Goal: Task Accomplishment & Management: Manage account settings

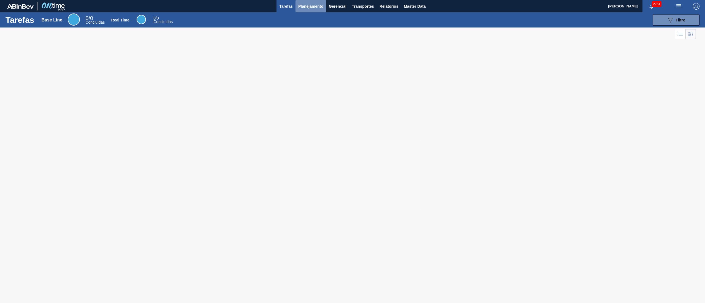
click at [302, 10] on button "Planejamento" at bounding box center [310, 6] width 31 height 12
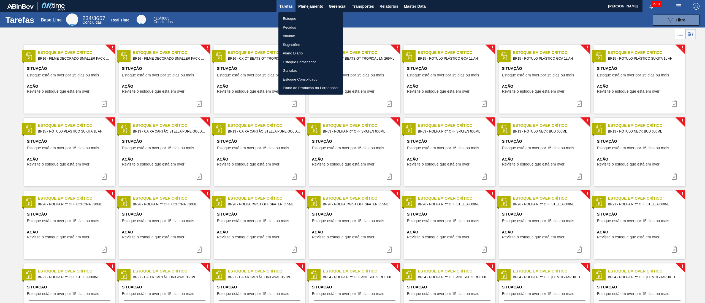
click at [297, 20] on li "Estoque" at bounding box center [310, 18] width 65 height 9
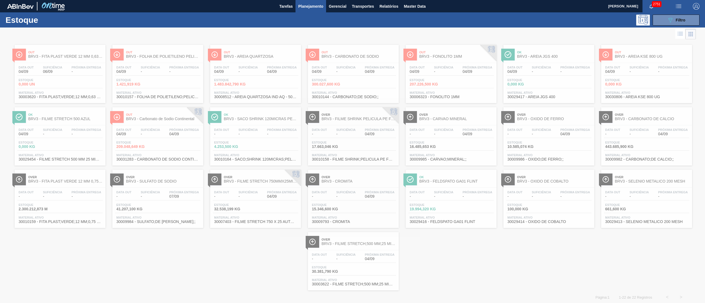
click at [680, 13] on div "Estoque 089F7B8B-B2A5-4AFE-B5C0-19BA573D28AC Filtro" at bounding box center [352, 19] width 705 height 15
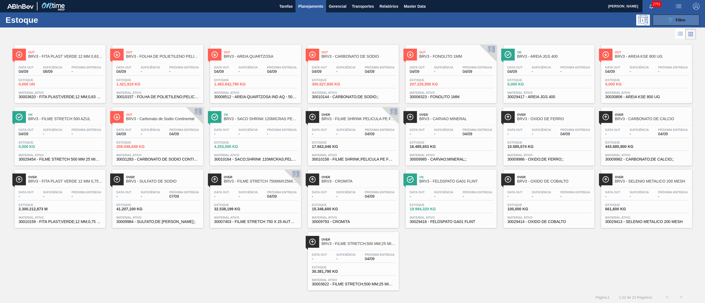
click at [668, 19] on icon at bounding box center [670, 20] width 4 height 5
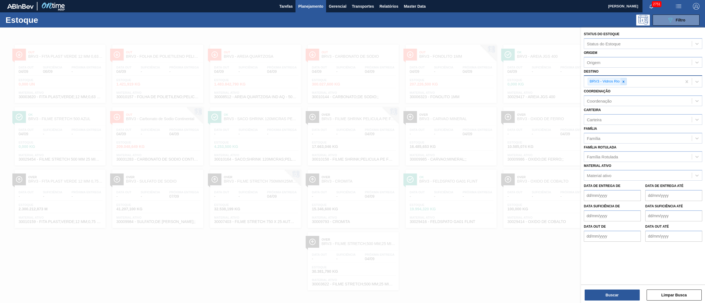
click at [623, 82] on icon at bounding box center [624, 82] width 2 height 2
click at [604, 56] on div "Origem Origem" at bounding box center [643, 58] width 118 height 19
drag, startPoint x: 622, startPoint y: 83, endPoint x: 601, endPoint y: 76, distance: 22.1
click at [622, 83] on icon at bounding box center [624, 82] width 4 height 4
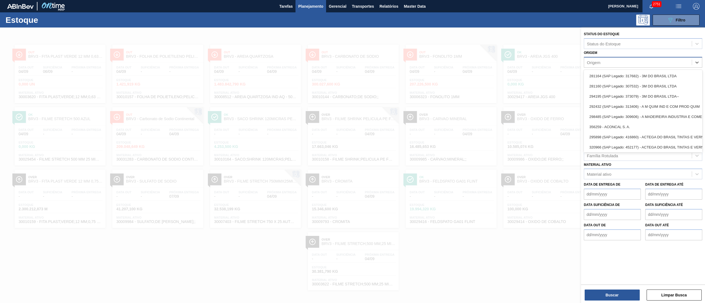
click at [594, 59] on div "Origem" at bounding box center [638, 62] width 108 height 8
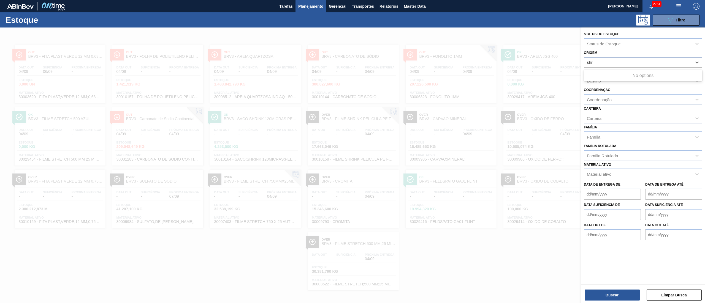
type input "sh"
click at [602, 72] on div "312972 (SAP Legado: 445261) - SHERWIN-WILLIAMS DO BRASIL-INDUSTRIA E COMERCIO L…" at bounding box center [643, 76] width 118 height 10
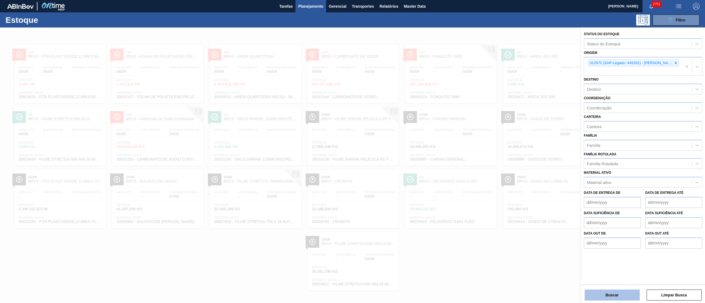
click at [610, 297] on button "Buscar" at bounding box center [612, 295] width 55 height 11
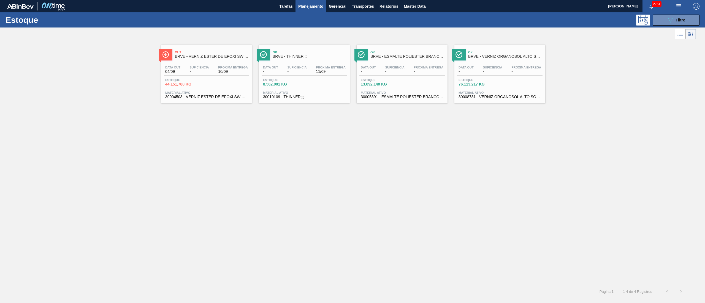
drag, startPoint x: 302, startPoint y: 82, endPoint x: 315, endPoint y: 90, distance: 15.3
click at [273, 83] on span "8.562,001 KG" at bounding box center [282, 84] width 39 height 4
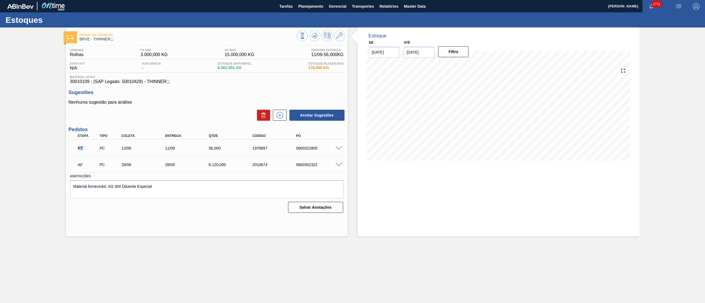
drag, startPoint x: 72, startPoint y: 149, endPoint x: 96, endPoint y: 146, distance: 24.7
click at [96, 146] on div "PT PC 12/08 11/09 56,000 1976697 5800322805" at bounding box center [207, 148] width 276 height 14
drag, startPoint x: 122, startPoint y: 151, endPoint x: 225, endPoint y: 155, distance: 103.1
click at [225, 155] on div "AF PC 11/08 10/09 15.960,000 1994991 5800335881 Material 30004503 - VERNIZ ESTE…" at bounding box center [207, 148] width 276 height 17
click at [416, 54] on input "[DATE]" at bounding box center [419, 52] width 31 height 11
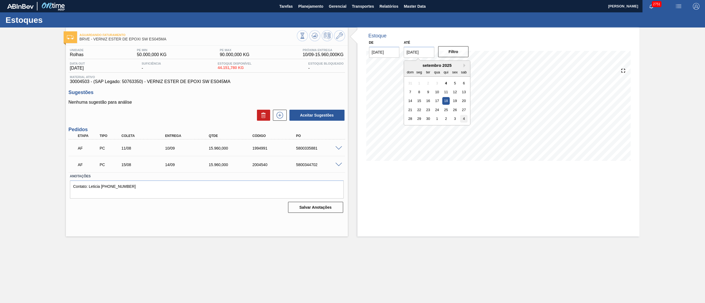
click at [462, 120] on div "4" at bounding box center [463, 118] width 7 height 7
drag, startPoint x: 450, startPoint y: 57, endPoint x: 411, endPoint y: 53, distance: 38.8
click at [411, 57] on div "De 04/09/2025 Até 04/10/2025 Filtro" at bounding box center [419, 48] width 110 height 19
drag, startPoint x: 411, startPoint y: 53, endPoint x: 416, endPoint y: 57, distance: 6.6
click at [411, 53] on input "04/10/2025" at bounding box center [419, 52] width 31 height 11
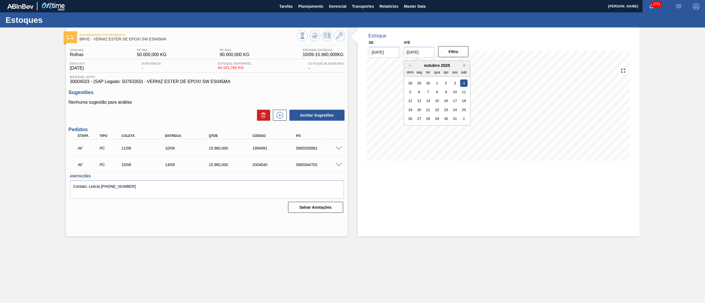
click at [465, 66] on button "Next Month" at bounding box center [465, 66] width 4 height 4
click at [462, 108] on div "22" at bounding box center [463, 109] width 7 height 7
type input "22/11/2025"
click at [461, 56] on button "Filtro" at bounding box center [453, 51] width 31 height 11
click at [283, 117] on icon at bounding box center [279, 115] width 9 height 7
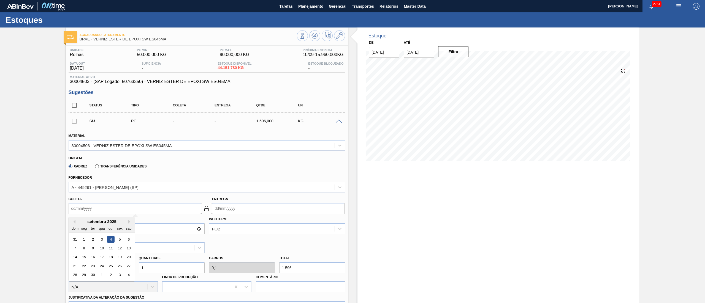
click at [77, 213] on input "Coleta" at bounding box center [135, 208] width 132 height 11
click at [82, 259] on div "15" at bounding box center [83, 257] width 7 height 7
type input "15/09/2025"
type input "15/10/2025"
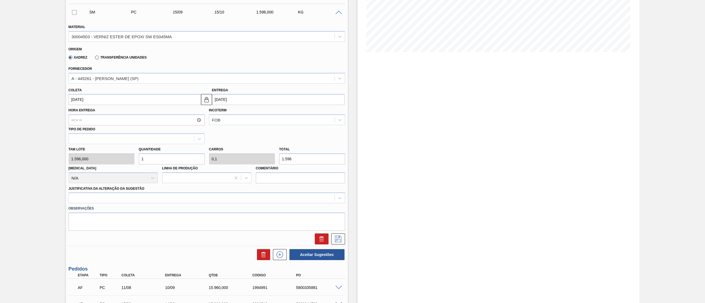
scroll to position [110, 0]
drag, startPoint x: 162, startPoint y: 161, endPoint x: 151, endPoint y: 162, distance: 11.4
click at [151, 162] on input "1" at bounding box center [172, 158] width 66 height 11
click at [103, 154] on div "Tam lote 1.596,000 Quantidade 1 Carros 0,1 Total 1.596 Doca N/A Linha de Produç…" at bounding box center [206, 162] width 281 height 39
type input "8"
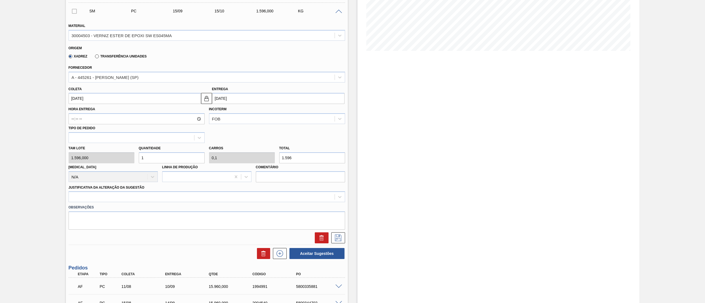
type input "0,8"
type input "12.768"
drag, startPoint x: 150, startPoint y: 156, endPoint x: 50, endPoint y: 152, distance: 100.6
click at [50, 152] on div "Aguardando Faturamento BRVE - VERNIZ ESTER DE EPOXI SW ES045MA Unidade Rolhas P…" at bounding box center [352, 136] width 705 height 439
type input "9"
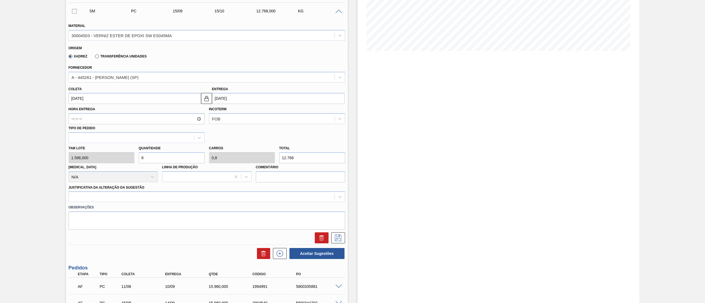
type input "0,9"
type input "14.364"
click at [123, 156] on div "Tam lote 1.596,000 Quantidade 9 Carros 0,9 Total 14.364 Doca N/A Linha de Produ…" at bounding box center [206, 162] width 281 height 39
type input "8"
type input "0,8"
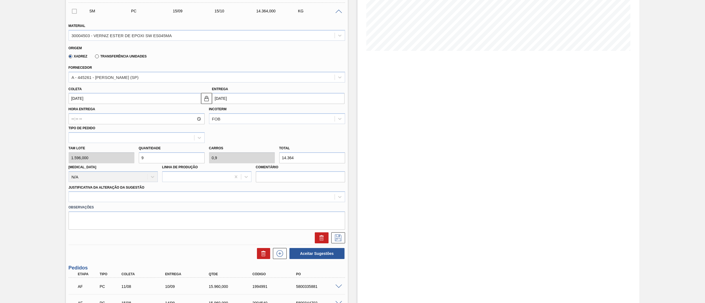
type input "12.768"
click at [106, 201] on div at bounding box center [207, 197] width 276 height 11
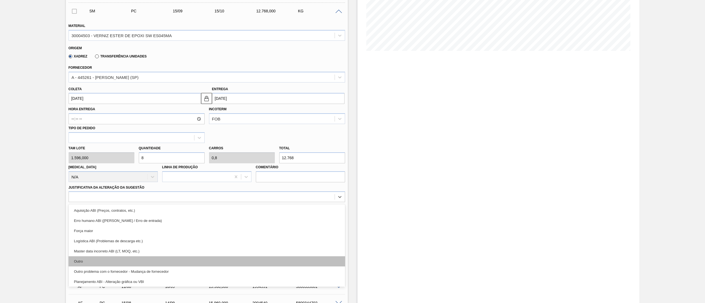
click at [83, 260] on div "Outro" at bounding box center [207, 262] width 276 height 10
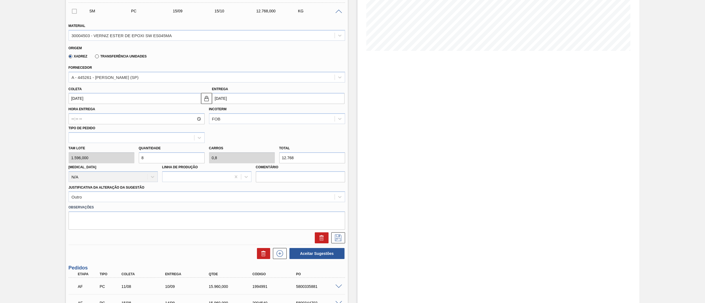
drag, startPoint x: 175, startPoint y: 156, endPoint x: 41, endPoint y: 156, distance: 133.8
click at [41, 156] on div "Aguardando Faturamento BRVE - VERNIZ ESTER DE EPOXI SW ES045MA Unidade Rolhas P…" at bounding box center [352, 136] width 705 height 439
type input "9"
type input "0,9"
type input "14.364"
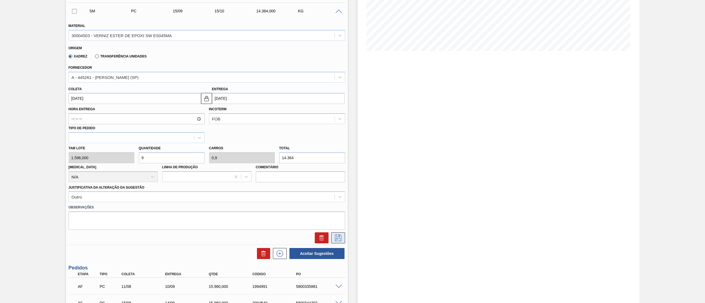
type input "9"
click at [340, 236] on icon at bounding box center [338, 238] width 9 height 7
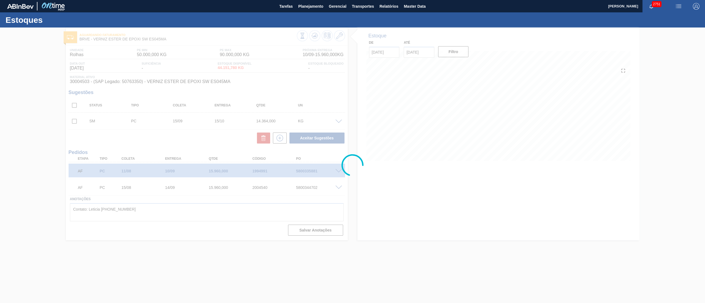
scroll to position [0, 0]
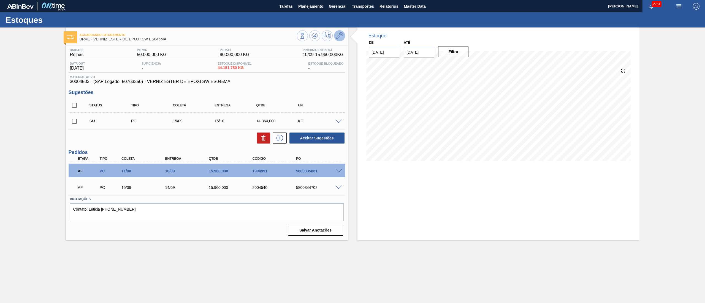
click at [340, 36] on icon at bounding box center [339, 35] width 7 height 7
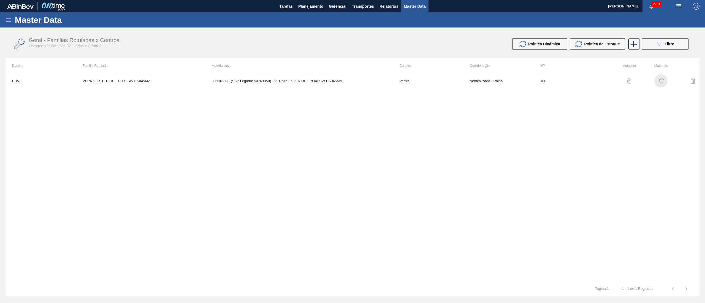
click at [661, 80] on img "button" at bounding box center [661, 81] width 6 height 6
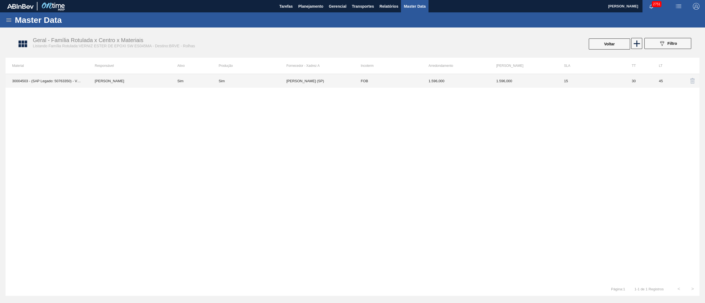
click at [308, 80] on td "SHERWIN W - ALVARENGA (SP)" at bounding box center [320, 81] width 68 height 14
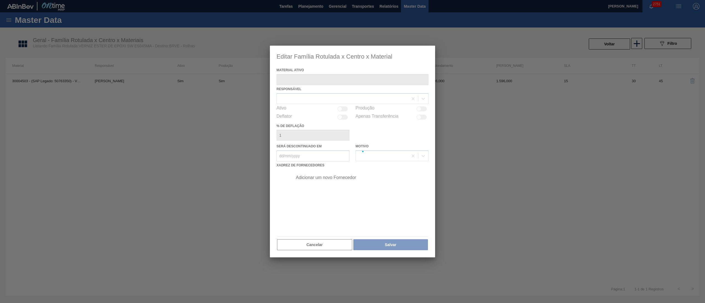
type ativo "30004503 - (SAP Legado: 50763350) - VERNIZ ESTER DE EPOXI SW ES045MA"
checkbox input "true"
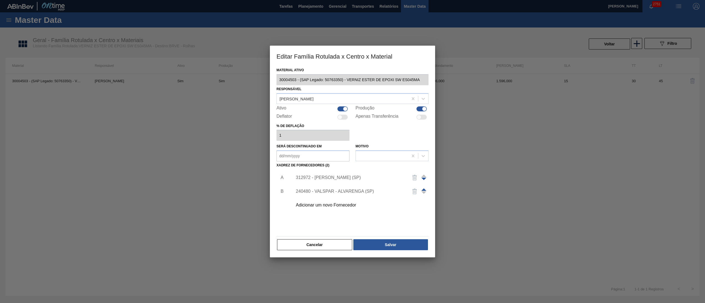
drag, startPoint x: 313, startPoint y: 249, endPoint x: 313, endPoint y: 246, distance: 3.0
click at [313, 249] on button "Cancelar" at bounding box center [314, 245] width 75 height 11
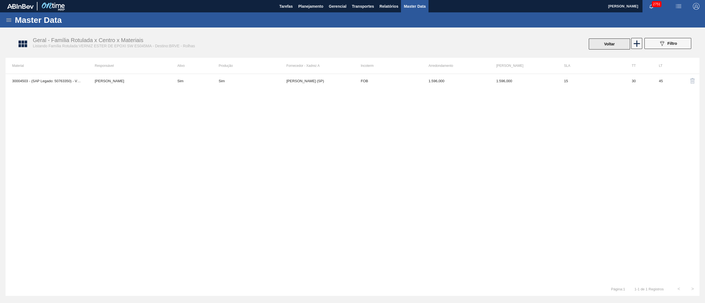
drag, startPoint x: 601, startPoint y: 42, endPoint x: 604, endPoint y: 47, distance: 6.3
click at [604, 47] on button "Voltar" at bounding box center [609, 44] width 41 height 11
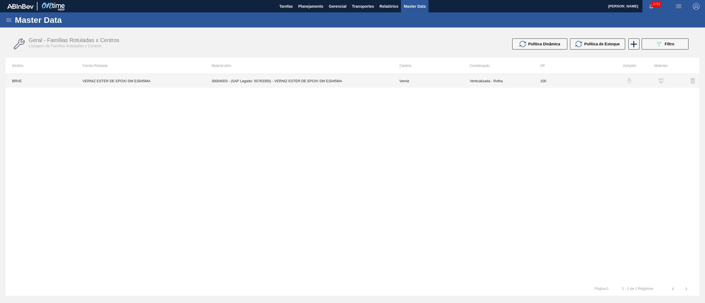
click at [266, 83] on td "30004503 - (SAP Legado: 50763350) - VERNIZ ESTER DE EPOXI SW ES045MA" at bounding box center [299, 81] width 188 height 14
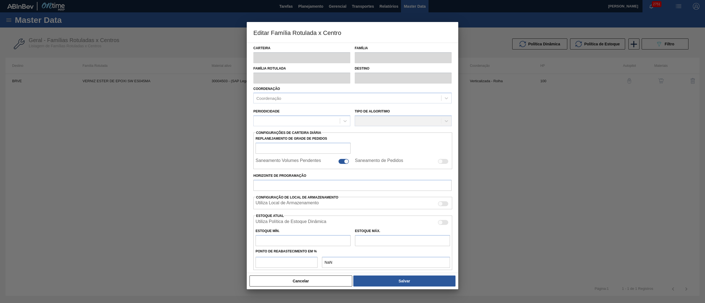
type input "Verniz"
type input "VERNIZ ESTER DE EPOXI SW ES045MA"
type input "BRVE - Rolhas"
type input "100"
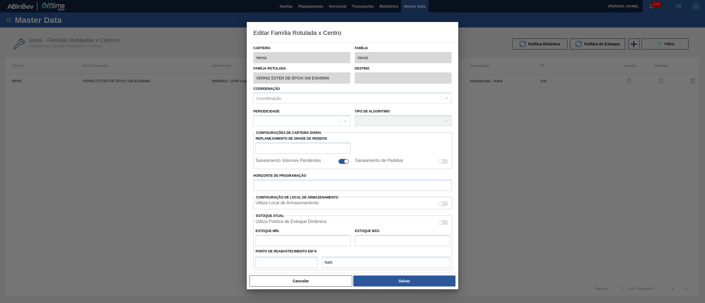
type input "50.000"
type input "90.000"
type input "50"
type input "70.000,000"
checkbox input "true"
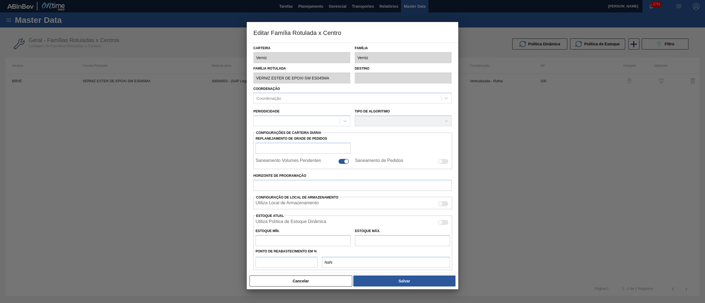
checkbox input "true"
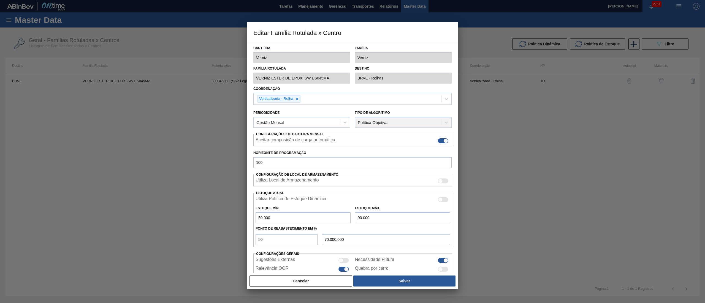
drag, startPoint x: 287, startPoint y: 222, endPoint x: 223, endPoint y: 216, distance: 64.4
click at [223, 216] on div "Editar Família Rotulada x Centro Carteira Verniz Família Verniz Família Rotulad…" at bounding box center [352, 151] width 705 height 303
drag, startPoint x: 390, startPoint y: 224, endPoint x: 314, endPoint y: 221, distance: 76.6
click at [314, 221] on div "Utiliza Política de Estoque Dinâmica Estoque Mín. 50.000 Estoque Máx. 90.000 Po…" at bounding box center [352, 220] width 199 height 55
click at [405, 224] on input "90.000" at bounding box center [402, 218] width 95 height 11
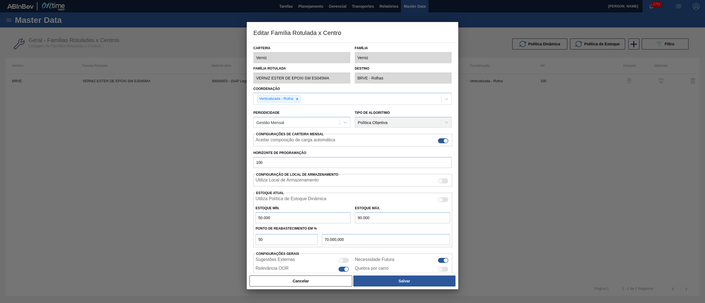
drag, startPoint x: 326, startPoint y: 221, endPoint x: 297, endPoint y: 215, distance: 30.2
click at [297, 215] on div "Estoque Mín. 50.000 Estoque Máx. 90.000" at bounding box center [352, 213] width 199 height 20
drag, startPoint x: 295, startPoint y: 215, endPoint x: 227, endPoint y: 215, distance: 67.7
click at [227, 215] on div "Editar Família Rotulada x Centro Carteira Verniz Família Verniz Família Rotulad…" at bounding box center [352, 151] width 705 height 303
type input "45.000,000"
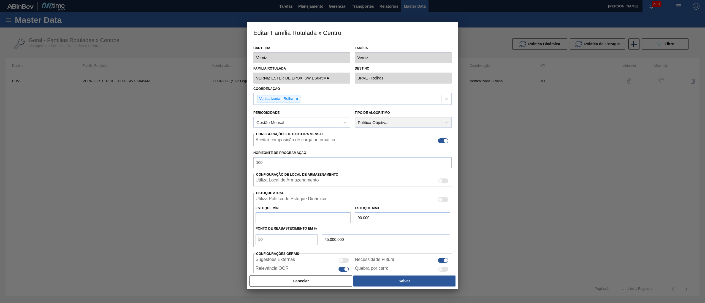
type input "50.000"
type input "70.000,000"
drag, startPoint x: 259, startPoint y: 219, endPoint x: 235, endPoint y: 219, distance: 24.5
click at [235, 219] on div "Editar Família Rotulada x Centro Carteira Verniz Família Verniz Família Rotulad…" at bounding box center [352, 151] width 705 height 303
drag, startPoint x: 400, startPoint y: 219, endPoint x: 345, endPoint y: 209, distance: 56.3
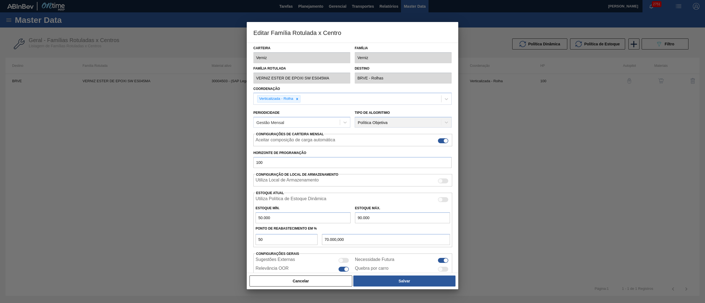
click at [345, 209] on div "Estoque Mín. 50.000 Estoque Máx. 90.000" at bounding box center [352, 213] width 199 height 20
drag, startPoint x: 297, startPoint y: 226, endPoint x: 268, endPoint y: 220, distance: 29.2
click at [268, 220] on div "Utiliza Política de Estoque Dinâmica Estoque Mín. 50.000 Estoque Máx. 90.000 Po…" at bounding box center [352, 220] width 199 height 55
drag, startPoint x: 283, startPoint y: 218, endPoint x: 216, endPoint y: 221, distance: 67.3
click at [216, 221] on div "Editar Família Rotulada x Centro Carteira Verniz Família Verniz Família Rotulad…" at bounding box center [352, 151] width 705 height 303
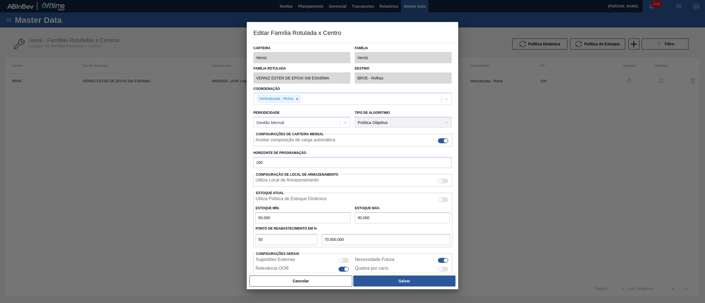
type input "6"
type input "45.003,000"
type input "60"
type input "45.030,000"
type input "600"
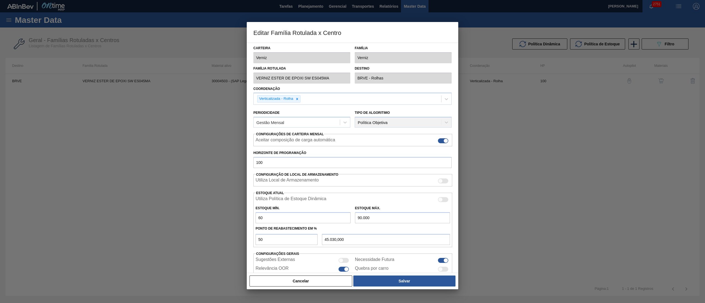
type input "45.300,000"
type input "6.000"
type input "48.000,000"
type input "60.000"
type input "75.000,000"
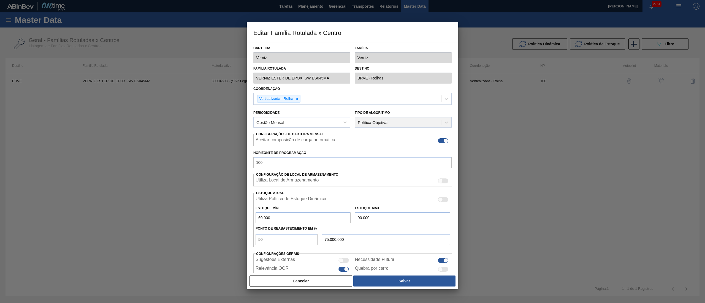
type input "60.000"
drag, startPoint x: 377, startPoint y: 215, endPoint x: 297, endPoint y: 201, distance: 80.7
click at [297, 201] on div "Utiliza Política de Estoque Dinâmica Estoque Mín. 60.000 Estoque Máx. 90.000 Po…" at bounding box center [352, 220] width 199 height 55
type input "1"
type input "30.000,500"
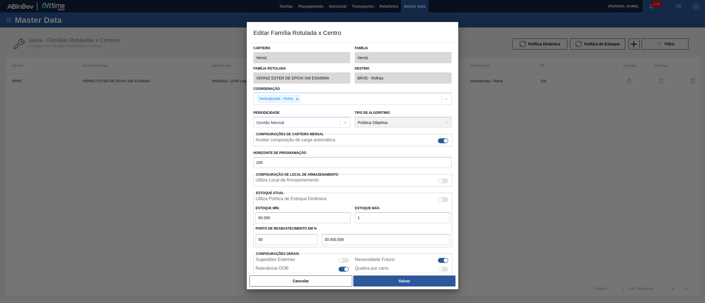
type input "12"
type input "30.006,000"
type input "120"
type input "30.060,000"
type input "1.200"
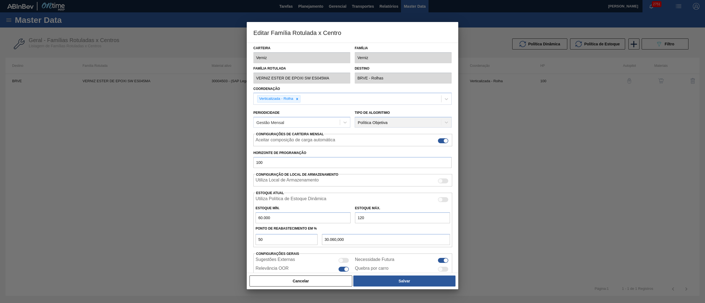
type input "30.600,000"
type input "12.000"
type input "36.000,000"
type input "120.000"
type input "90.000,000"
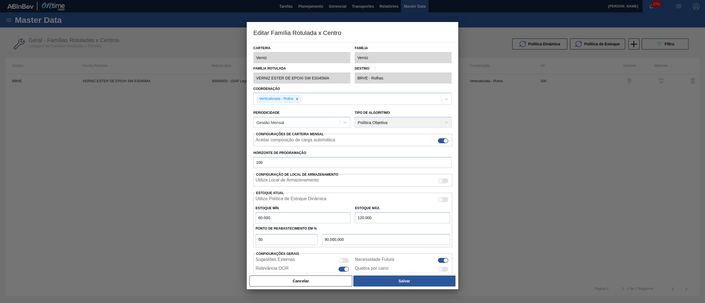
type input "120.000"
click at [287, 243] on input "50" at bounding box center [287, 239] width 62 height 11
click at [401, 281] on button "Salvar" at bounding box center [404, 281] width 102 height 11
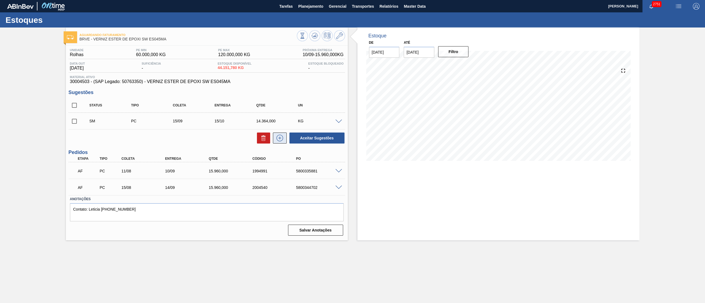
click at [279, 140] on icon at bounding box center [279, 138] width 9 height 7
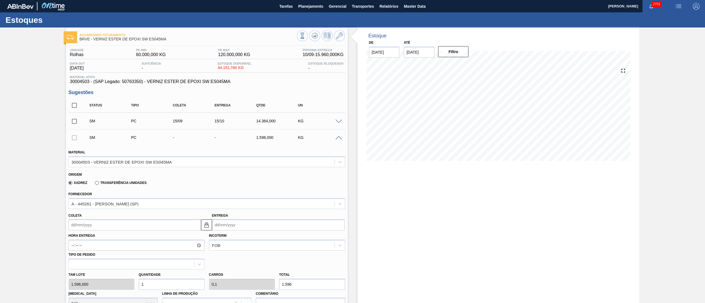
scroll to position [110, 0]
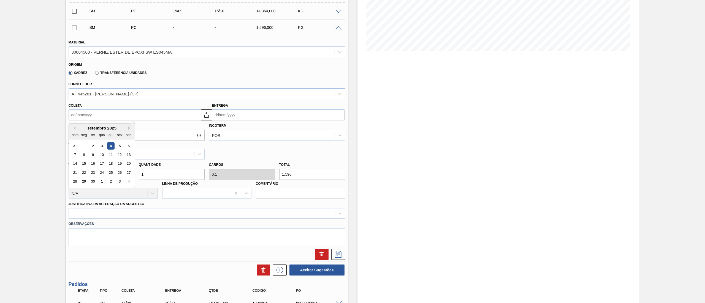
click at [85, 116] on input "Coleta" at bounding box center [135, 115] width 132 height 11
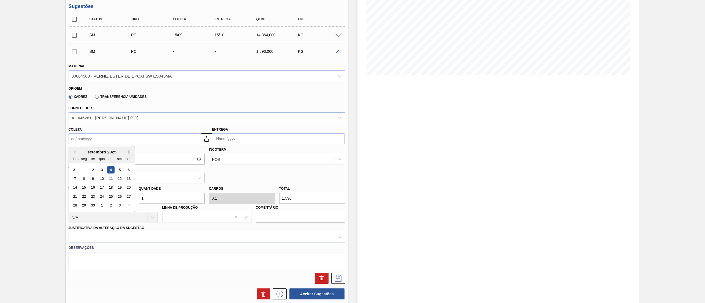
scroll to position [165, 0]
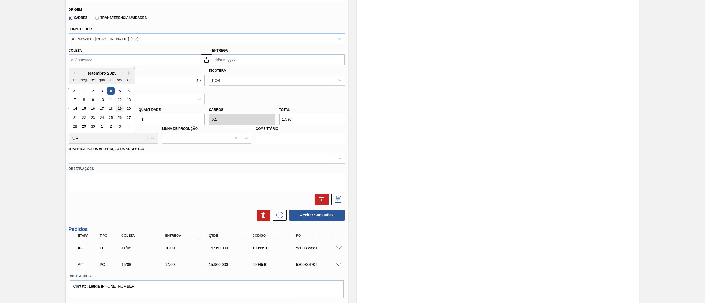
click at [119, 111] on div "19" at bounding box center [119, 108] width 7 height 7
type input "19/09/2025"
type input "19/10/2025"
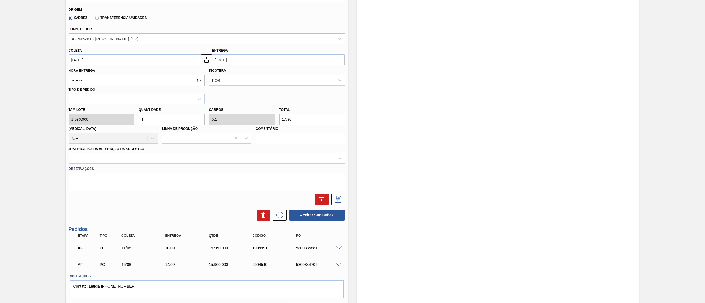
click at [132, 121] on div "Tam lote 1.596,000 Quantidade 1 Carros 0,1 Total 1.596 Doca N/A Linha de Produç…" at bounding box center [206, 124] width 281 height 39
type input "8"
type input "0,8"
type input "12.768"
click at [93, 163] on div at bounding box center [207, 158] width 276 height 11
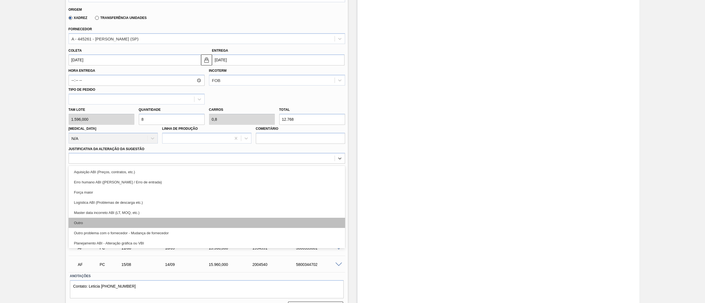
click at [86, 223] on div "Outro" at bounding box center [207, 223] width 276 height 10
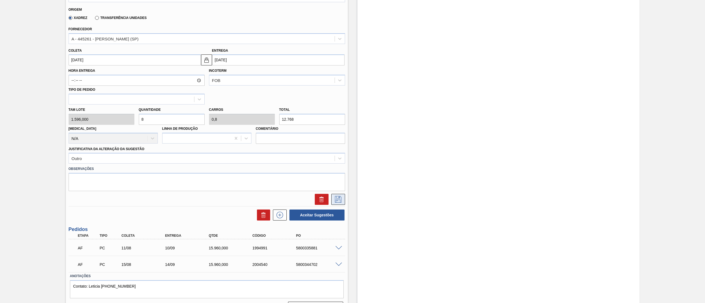
click at [344, 203] on button at bounding box center [338, 199] width 14 height 11
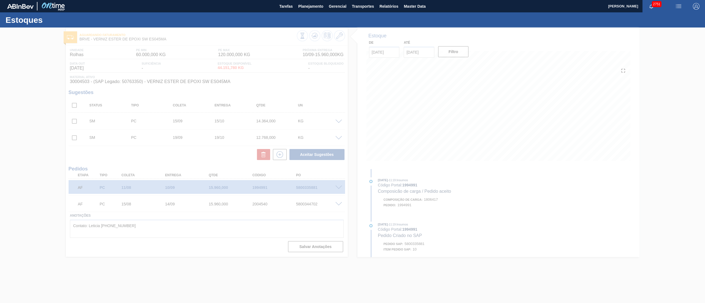
scroll to position [0, 0]
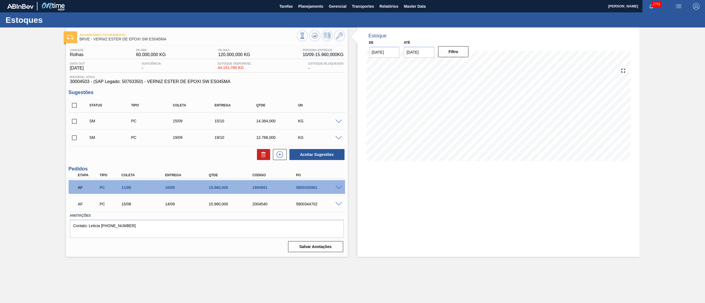
click at [337, 141] on div "SM PC 19/09 19/10 12.768,000 KG" at bounding box center [207, 138] width 276 height 14
click at [339, 139] on span at bounding box center [338, 138] width 7 height 4
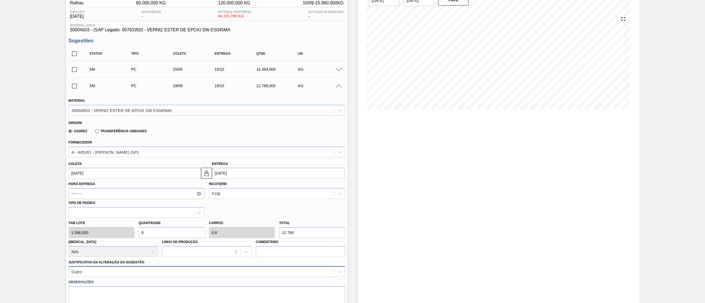
scroll to position [110, 0]
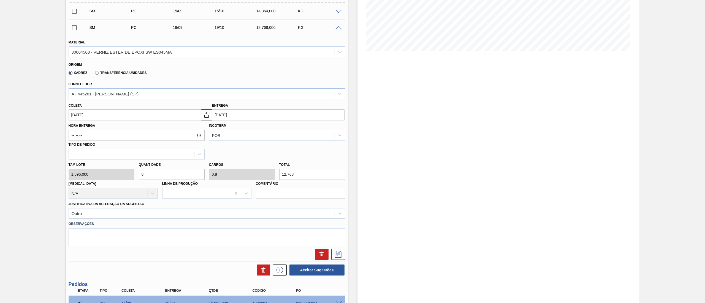
click at [121, 175] on div "Tam lote 1.596,000 Quantidade 8 Carros 0,8 Total 12.768 Doca N/A Linha de Produ…" at bounding box center [206, 179] width 281 height 39
type input "9"
type input "0,9"
type input "14.364"
type input "9"
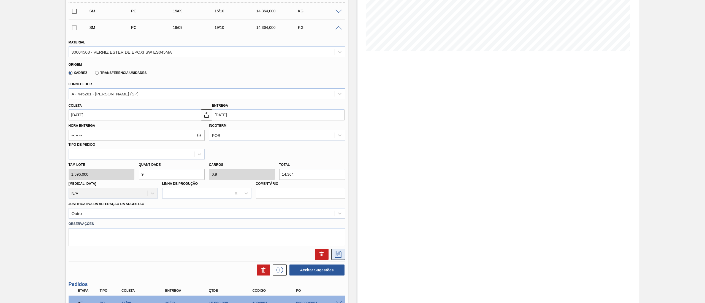
click at [342, 254] on icon at bounding box center [338, 254] width 9 height 7
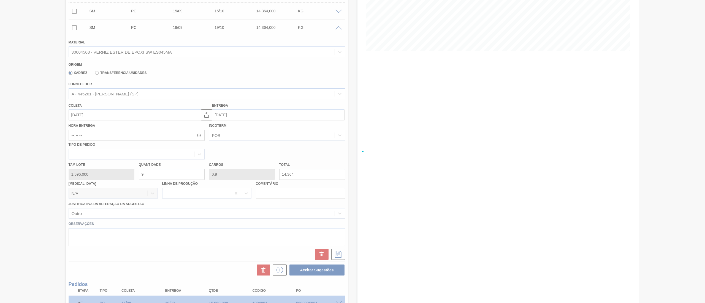
scroll to position [0, 0]
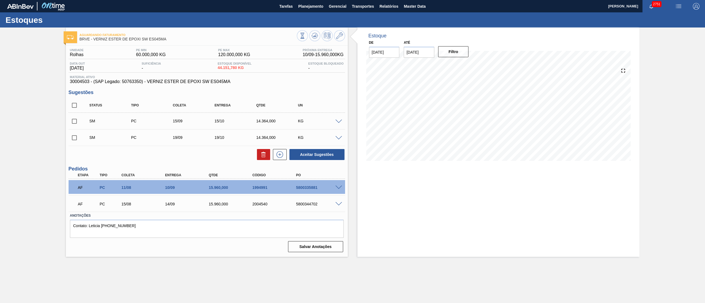
click at [70, 104] on input "checkbox" at bounding box center [75, 106] width 12 height 12
checkbox input "true"
click at [310, 154] on button "Aceitar Sugestões" at bounding box center [316, 154] width 55 height 11
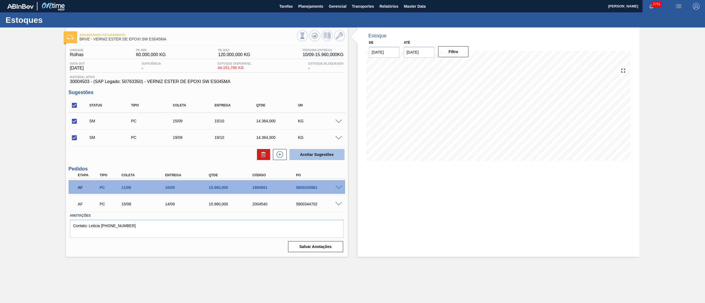
checkbox input "false"
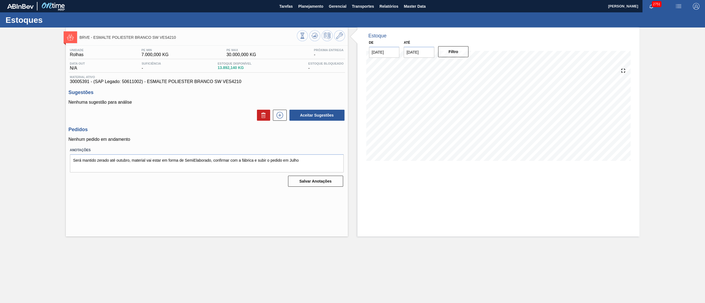
click at [420, 52] on input "18/09/2025" at bounding box center [419, 52] width 31 height 11
click at [464, 64] on button "Next Month" at bounding box center [465, 66] width 4 height 4
click at [455, 117] on div "31" at bounding box center [454, 118] width 7 height 7
click at [448, 53] on button "Filtro" at bounding box center [453, 51] width 31 height 11
click at [279, 115] on icon at bounding box center [279, 115] width 3 height 0
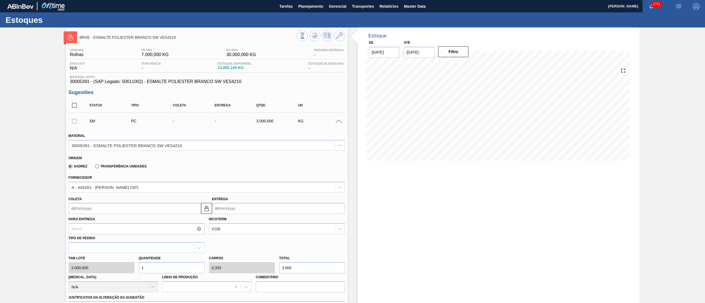
click at [422, 57] on input "31/10/2025" at bounding box center [419, 52] width 31 height 11
click at [464, 64] on button "Next Month" at bounding box center [465, 66] width 4 height 4
click at [445, 125] on div "4" at bounding box center [445, 127] width 7 height 7
type input "04/12/2025"
click at [453, 51] on button "Filtro" at bounding box center [453, 51] width 31 height 11
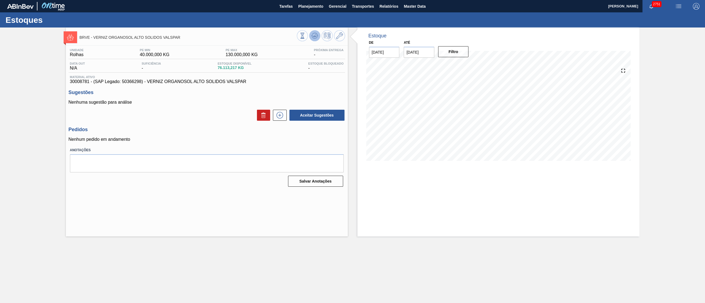
click at [315, 35] on icon at bounding box center [314, 35] width 7 height 7
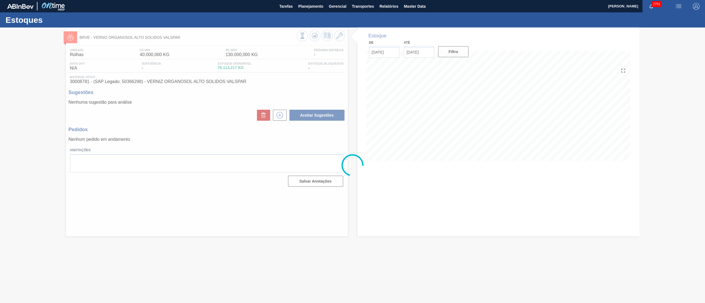
click at [408, 55] on div at bounding box center [352, 166] width 705 height 276
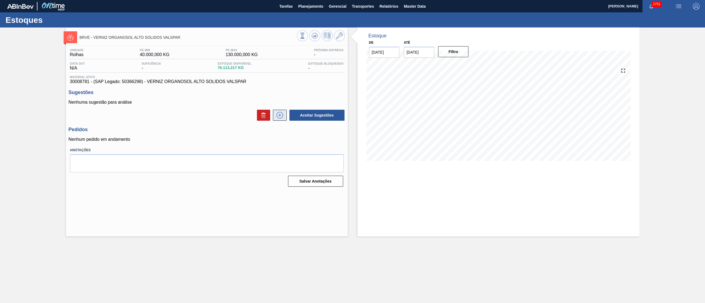
click at [281, 117] on icon at bounding box center [279, 115] width 9 height 7
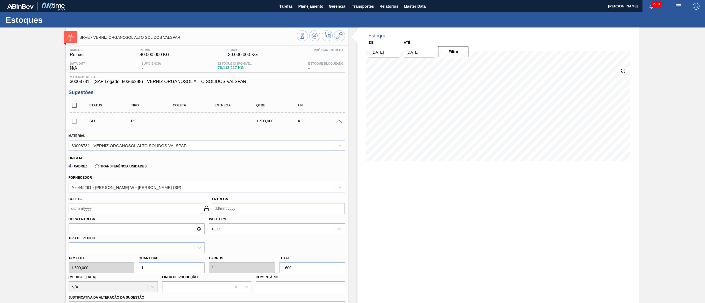
click at [418, 48] on input "18/09/2025" at bounding box center [419, 52] width 31 height 11
click at [465, 64] on button "Next Month" at bounding box center [465, 66] width 4 height 4
click at [464, 64] on button "Next Month" at bounding box center [465, 66] width 4 height 4
click at [455, 118] on div "28" at bounding box center [454, 118] width 7 height 7
type input "28/11/2025"
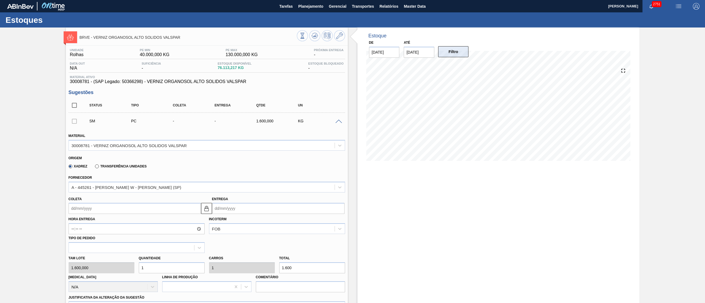
click at [447, 50] on button "Filtro" at bounding box center [453, 51] width 31 height 11
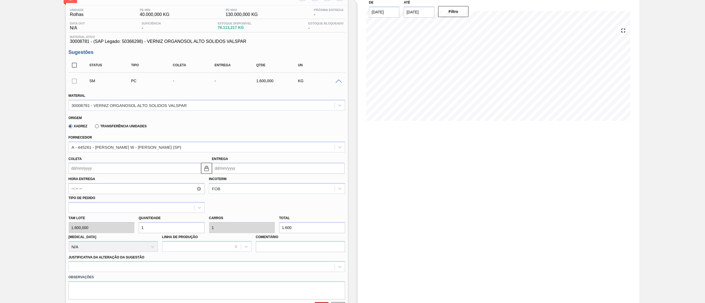
scroll to position [55, 0]
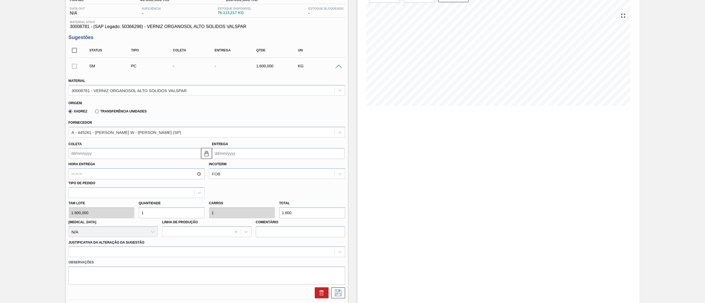
click at [118, 213] on div "Tam lote 1.600,000 Quantidade 1 Carros 1 Total 1.600 Doca N/A Linha de Produção…" at bounding box center [206, 217] width 281 height 39
type input "8"
type input "12.800"
click at [114, 211] on div "Tam lote 1.600,000 Quantidade 8 Carros 8 Total 12.800 Doca N/A Linha de Produçã…" at bounding box center [206, 217] width 281 height 39
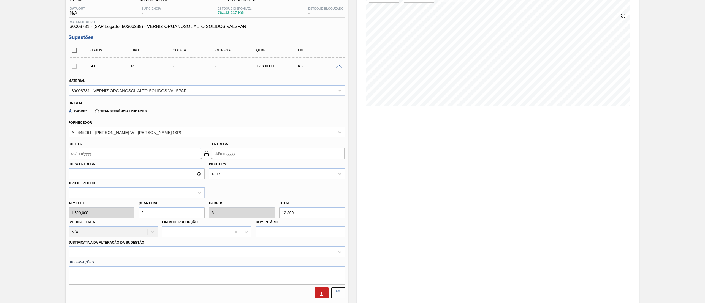
type input "8"
click at [75, 153] on input "Coleta" at bounding box center [135, 153] width 132 height 11
click at [109, 202] on div "18" at bounding box center [110, 202] width 7 height 7
type input "18/09/2025"
type input "18/10/2025"
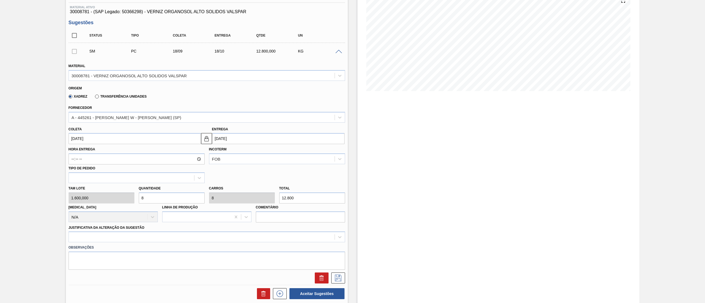
scroll to position [110, 0]
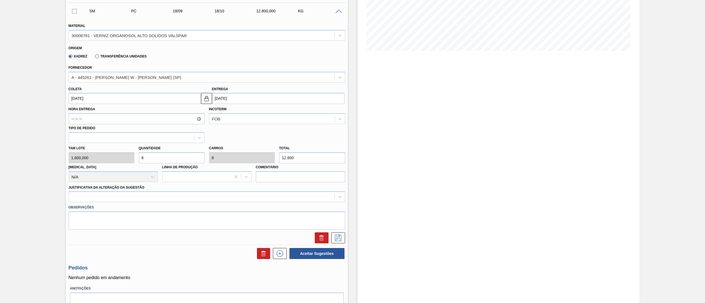
click at [114, 185] on div "Justificativa da Alteração da Sugestão" at bounding box center [207, 193] width 276 height 19
click at [110, 191] on div "Justificativa da Alteração da Sugestão" at bounding box center [207, 193] width 276 height 19
click at [83, 190] on div "Justificativa da Alteração da Sugestão" at bounding box center [207, 193] width 276 height 19
click at [83, 197] on div at bounding box center [202, 197] width 266 height 8
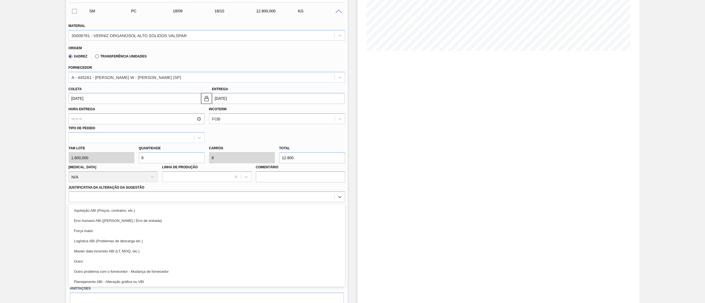
click at [76, 259] on div "Outro" at bounding box center [207, 262] width 276 height 10
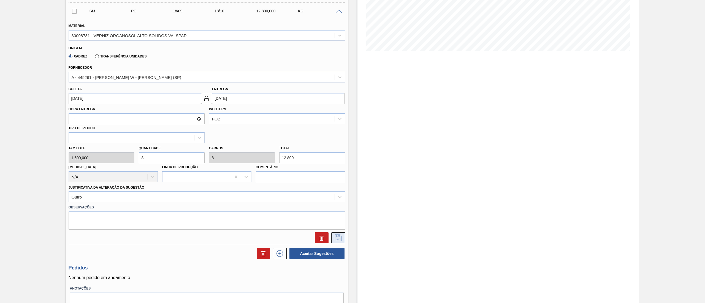
click at [335, 236] on icon at bounding box center [338, 238] width 9 height 7
click at [344, 235] on button at bounding box center [338, 238] width 14 height 11
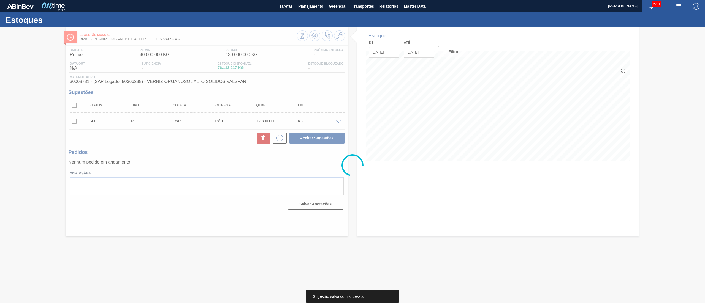
scroll to position [0, 0]
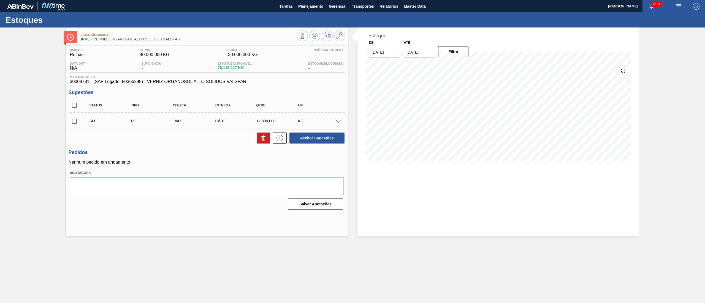
click at [72, 110] on input "checkbox" at bounding box center [75, 106] width 12 height 12
checkbox input "true"
click at [299, 138] on button "Aceitar Sugestões" at bounding box center [316, 138] width 55 height 11
checkbox input "false"
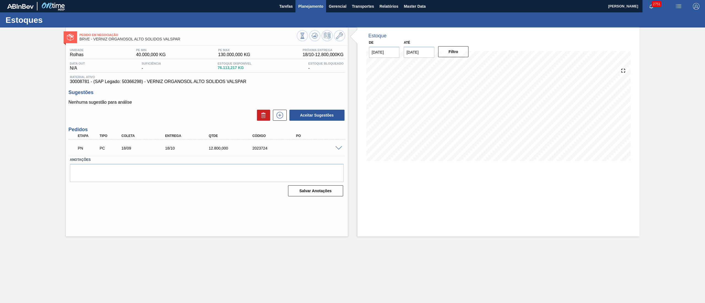
click at [299, 6] on span "Planejamento" at bounding box center [310, 6] width 25 height 7
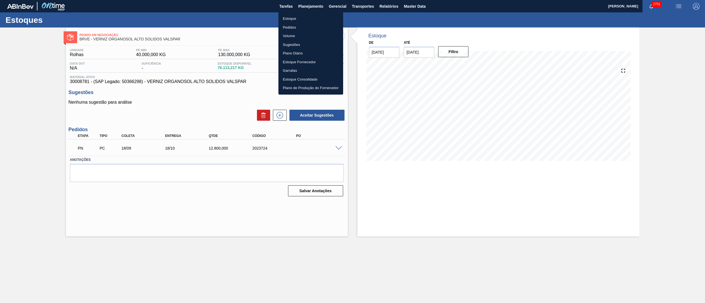
click at [289, 18] on li "Estoque" at bounding box center [310, 18] width 65 height 9
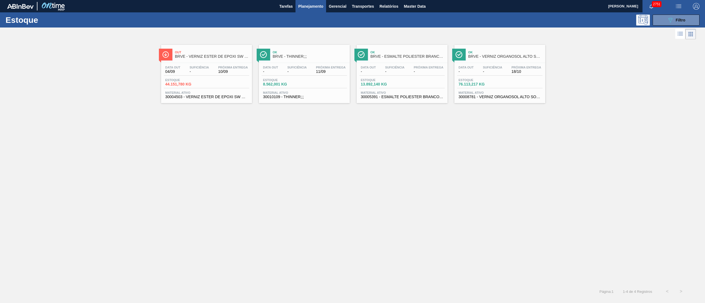
click at [684, 13] on div "Estoque 089F7B8B-B2A5-4AFE-B5C0-19BA573D28AC Filtro" at bounding box center [352, 19] width 705 height 15
click at [684, 17] on div "089F7B8B-B2A5-4AFE-B5C0-19BA573D28AC Filtro" at bounding box center [676, 20] width 18 height 7
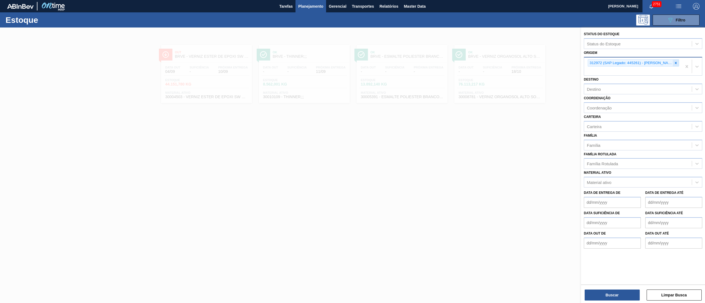
click at [674, 64] on icon at bounding box center [676, 63] width 4 height 4
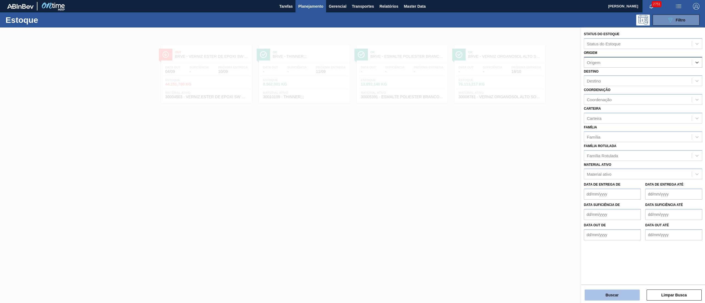
click at [603, 294] on button "Buscar" at bounding box center [612, 295] width 55 height 11
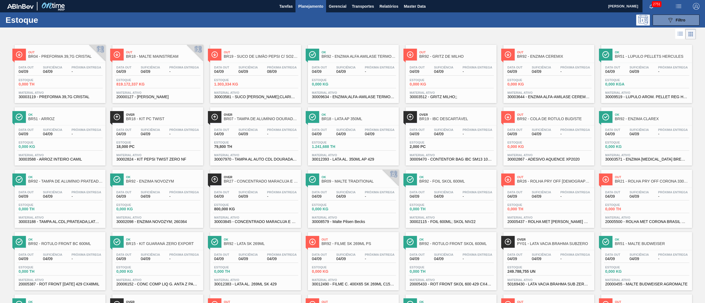
click at [674, 25] on div "Estoque 089F7B8B-B2A5-4AFE-B5C0-19BA573D28AC Filtro" at bounding box center [352, 19] width 705 height 15
click at [674, 23] on div "089F7B8B-B2A5-4AFE-B5C0-19BA573D28AC Filtro" at bounding box center [676, 20] width 18 height 7
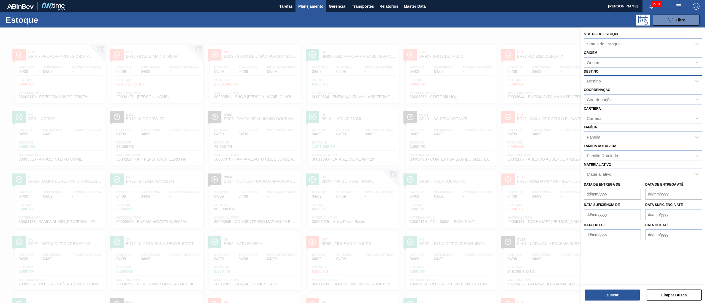
click at [596, 82] on div "Destino" at bounding box center [594, 81] width 14 height 5
type input "brv3"
drag, startPoint x: 600, startPoint y: 94, endPoint x: 584, endPoint y: 235, distance: 141.3
click at [600, 95] on div "BRV3 - Vidros Rio" at bounding box center [643, 94] width 118 height 10
click at [591, 294] on button "Buscar" at bounding box center [612, 295] width 55 height 11
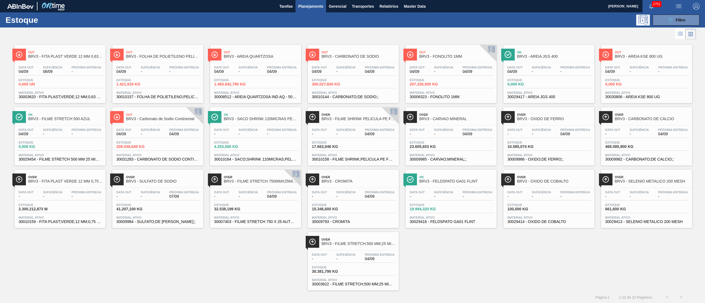
click at [652, 26] on div "Estoque 089F7B8B-B2A5-4AFE-B5C0-19BA573D28AC Filtro" at bounding box center [352, 19] width 705 height 15
click at [663, 22] on button "089F7B8B-B2A5-4AFE-B5C0-19BA573D28AC Filtro" at bounding box center [676, 20] width 47 height 11
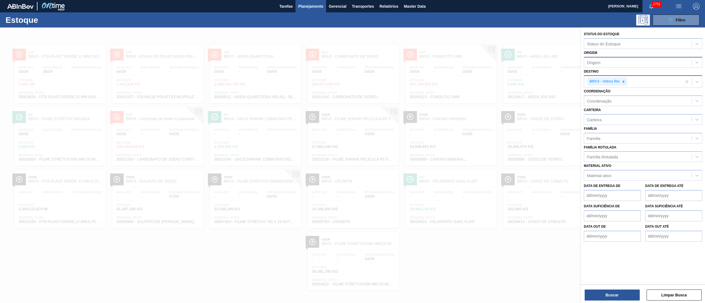
click at [643, 79] on div "BRV3 - Vidros Rio" at bounding box center [633, 81] width 98 height 11
type input "b"
click at [368, 32] on div at bounding box center [352, 179] width 705 height 303
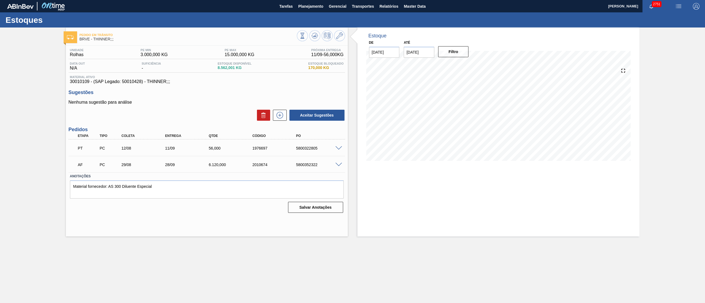
click at [380, 221] on div "Estoque De [DATE] Até [DATE] Filtro 18/09 Projeção de Estoque 8,554.199 [DOMAIN…" at bounding box center [498, 132] width 282 height 209
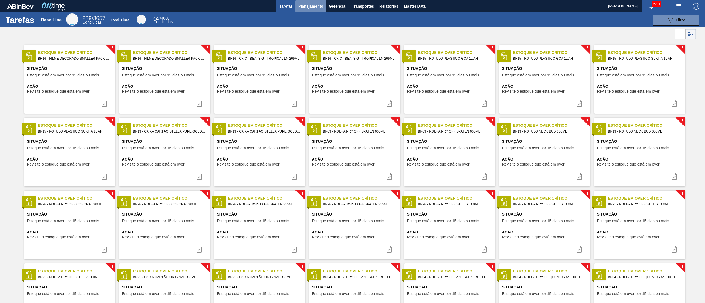
click at [298, 3] on span "Planejamento" at bounding box center [310, 6] width 25 height 7
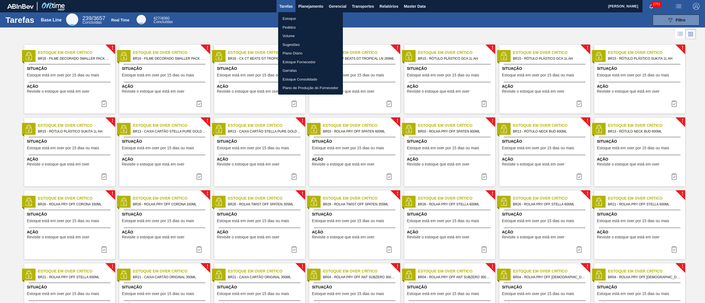
drag, startPoint x: 298, startPoint y: 3, endPoint x: 297, endPoint y: 16, distance: 13.3
click at [298, 14] on div "Estoque Pedidos Volume Sugestões Plano Diário Estoque Fornecedor Garrafas Estoq…" at bounding box center [352, 151] width 705 height 303
click at [297, 16] on li "Estoque" at bounding box center [310, 18] width 65 height 9
